Goal: Task Accomplishment & Management: Use online tool/utility

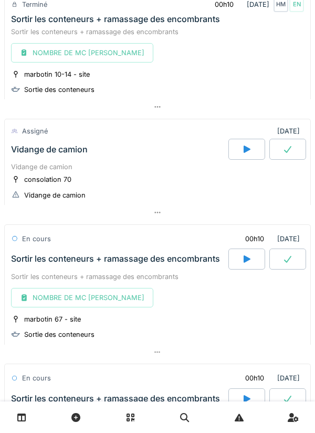
scroll to position [1127, 0]
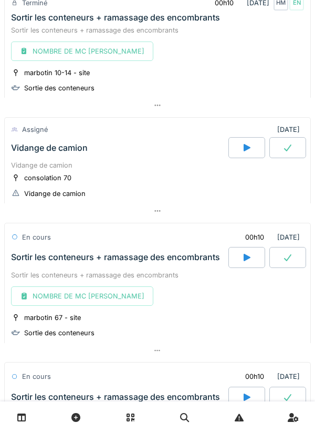
click at [250, 151] on icon at bounding box center [247, 147] width 7 height 7
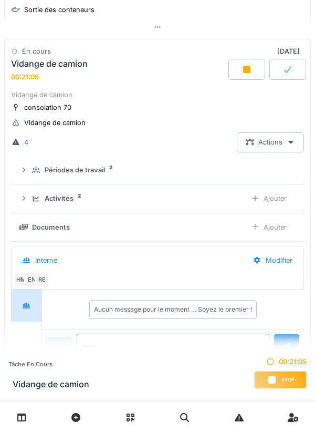
scroll to position [1200, 0]
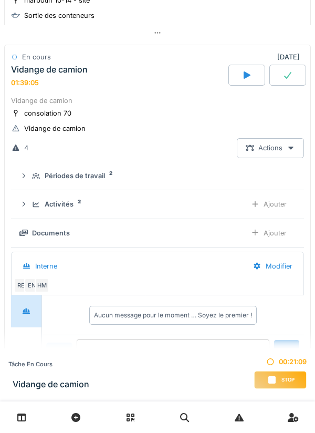
click at [252, 79] on icon at bounding box center [247, 75] width 11 height 8
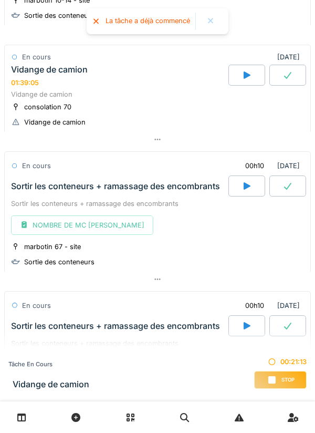
click at [284, 79] on icon at bounding box center [288, 75] width 11 height 8
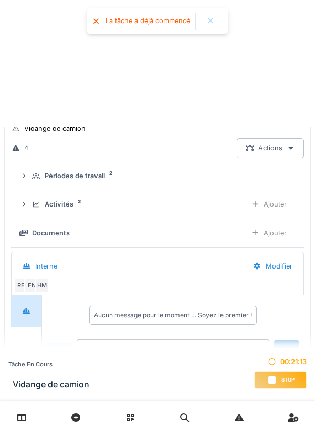
scroll to position [1207, 0]
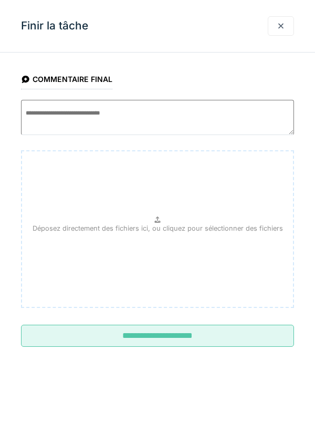
click at [162, 338] on input "**********" at bounding box center [157, 336] width 273 height 22
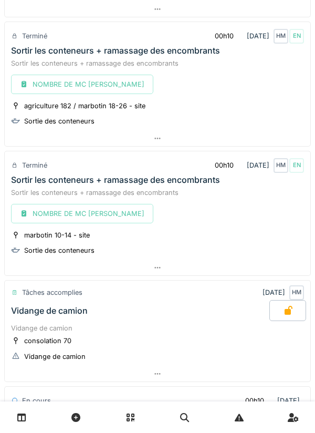
scroll to position [1579, 0]
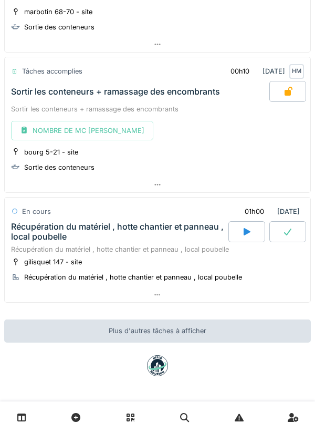
click at [241, 230] on div at bounding box center [247, 231] width 37 height 21
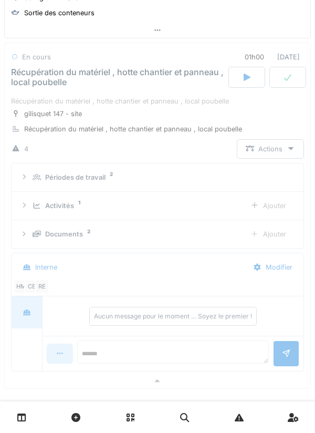
scroll to position [1734, 0]
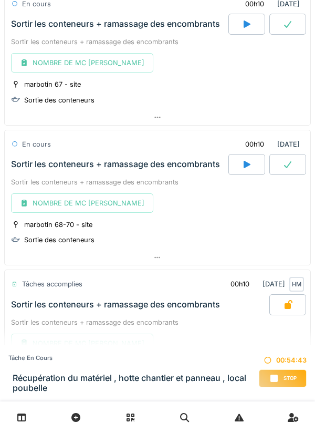
scroll to position [1579, 0]
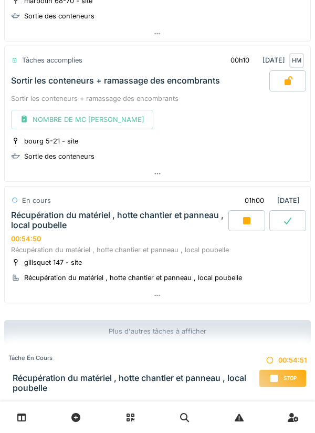
click at [241, 219] on div at bounding box center [247, 220] width 37 height 21
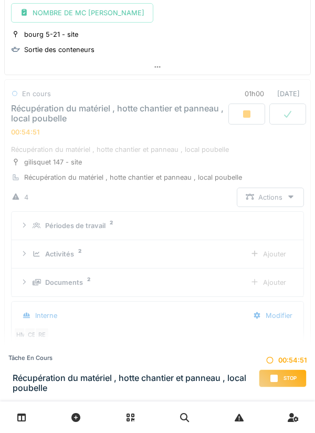
scroll to position [1723, 0]
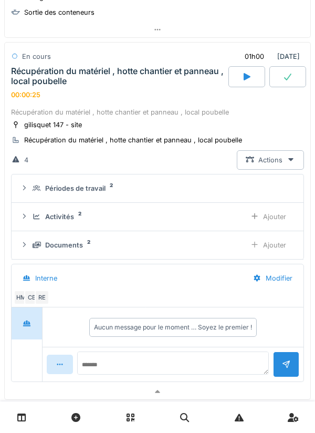
click at [284, 79] on icon at bounding box center [288, 76] width 11 height 8
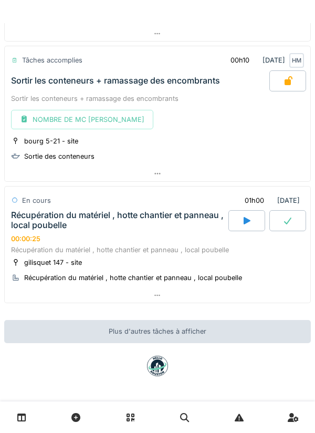
scroll to position [1579, 0]
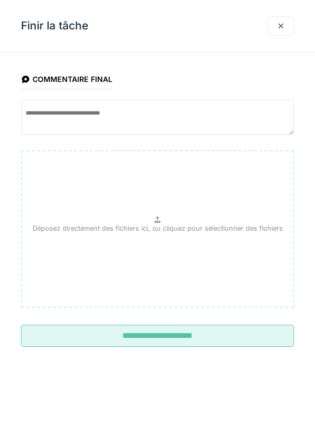
click at [138, 331] on input "**********" at bounding box center [157, 336] width 273 height 22
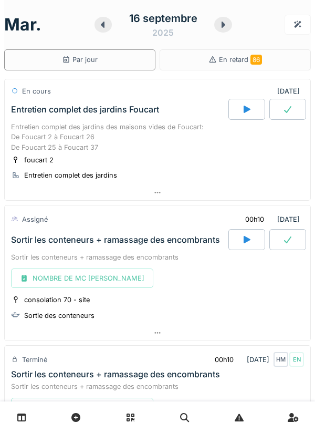
click at [245, 105] on icon at bounding box center [247, 109] width 11 height 8
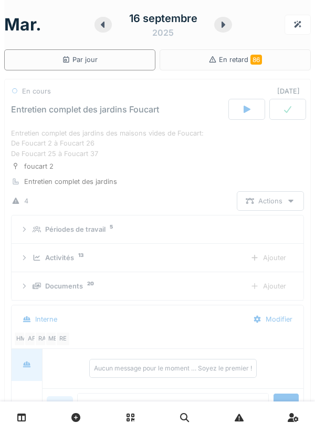
scroll to position [37, 0]
